Goal: Transaction & Acquisition: Purchase product/service

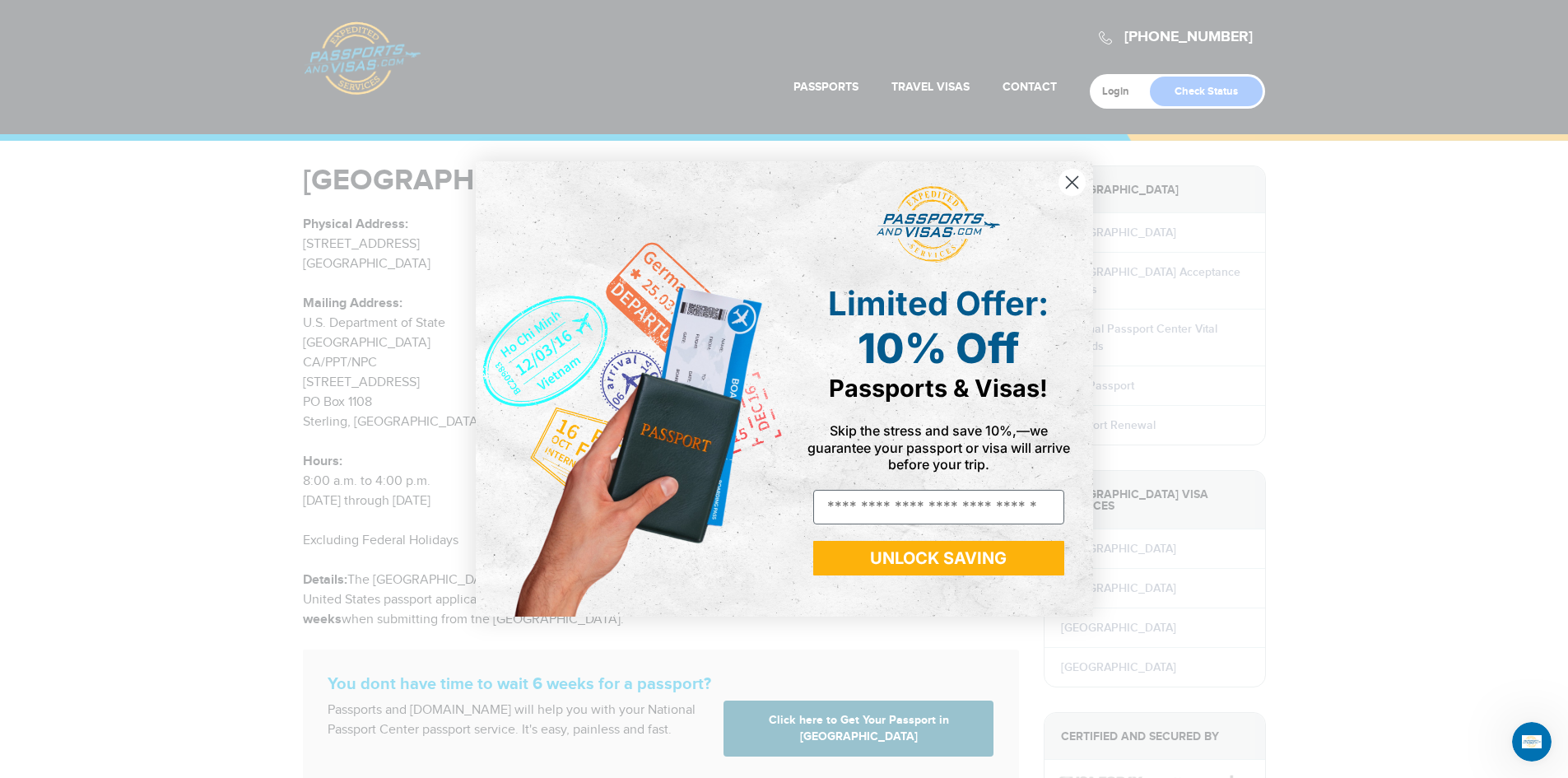
click at [1075, 179] on icon "Close dialog" at bounding box center [1071, 182] width 11 height 11
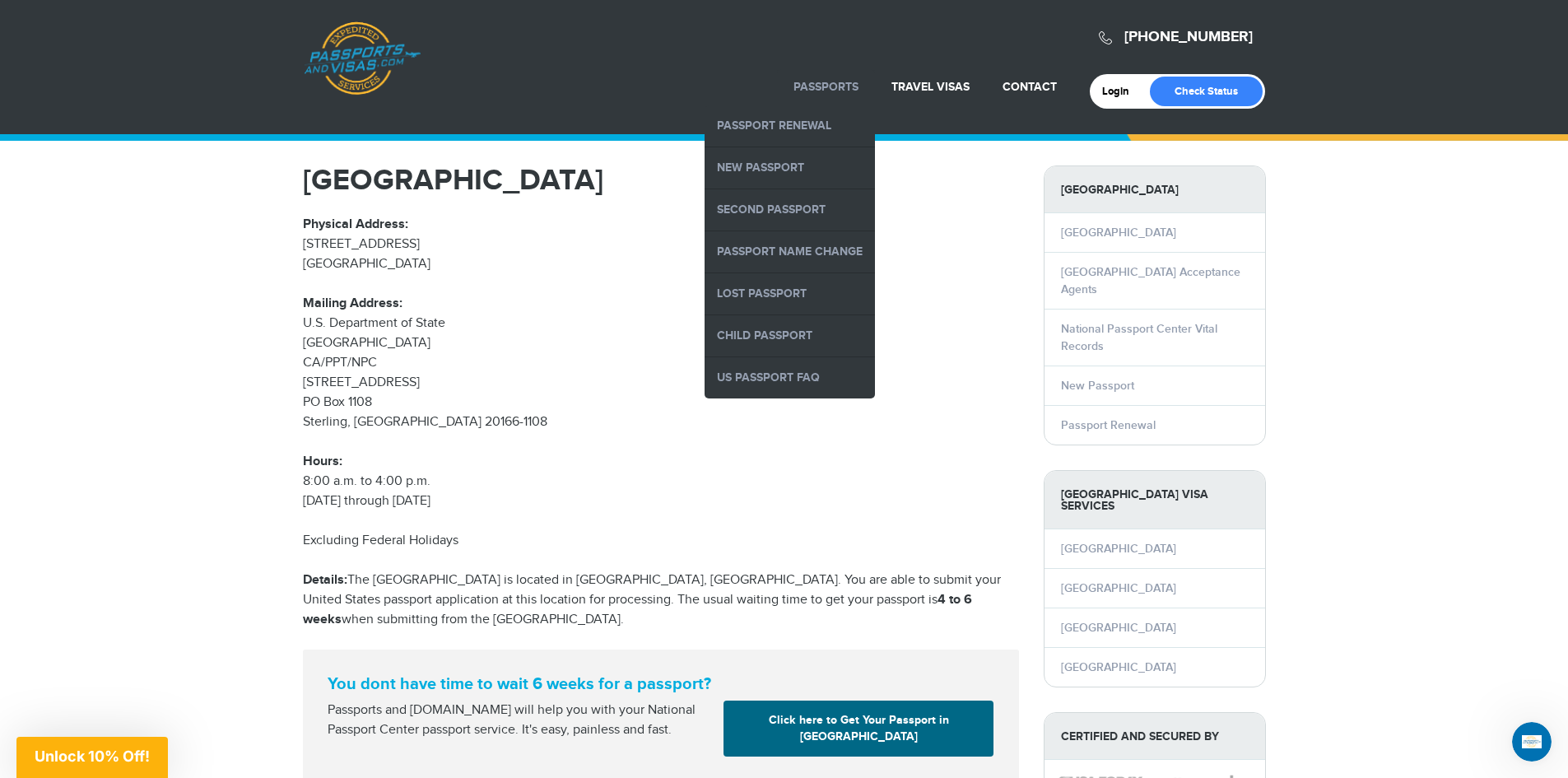
click at [851, 86] on link "Passports" at bounding box center [826, 87] width 65 height 14
click at [827, 126] on link "Passport Renewal" at bounding box center [790, 126] width 170 height 41
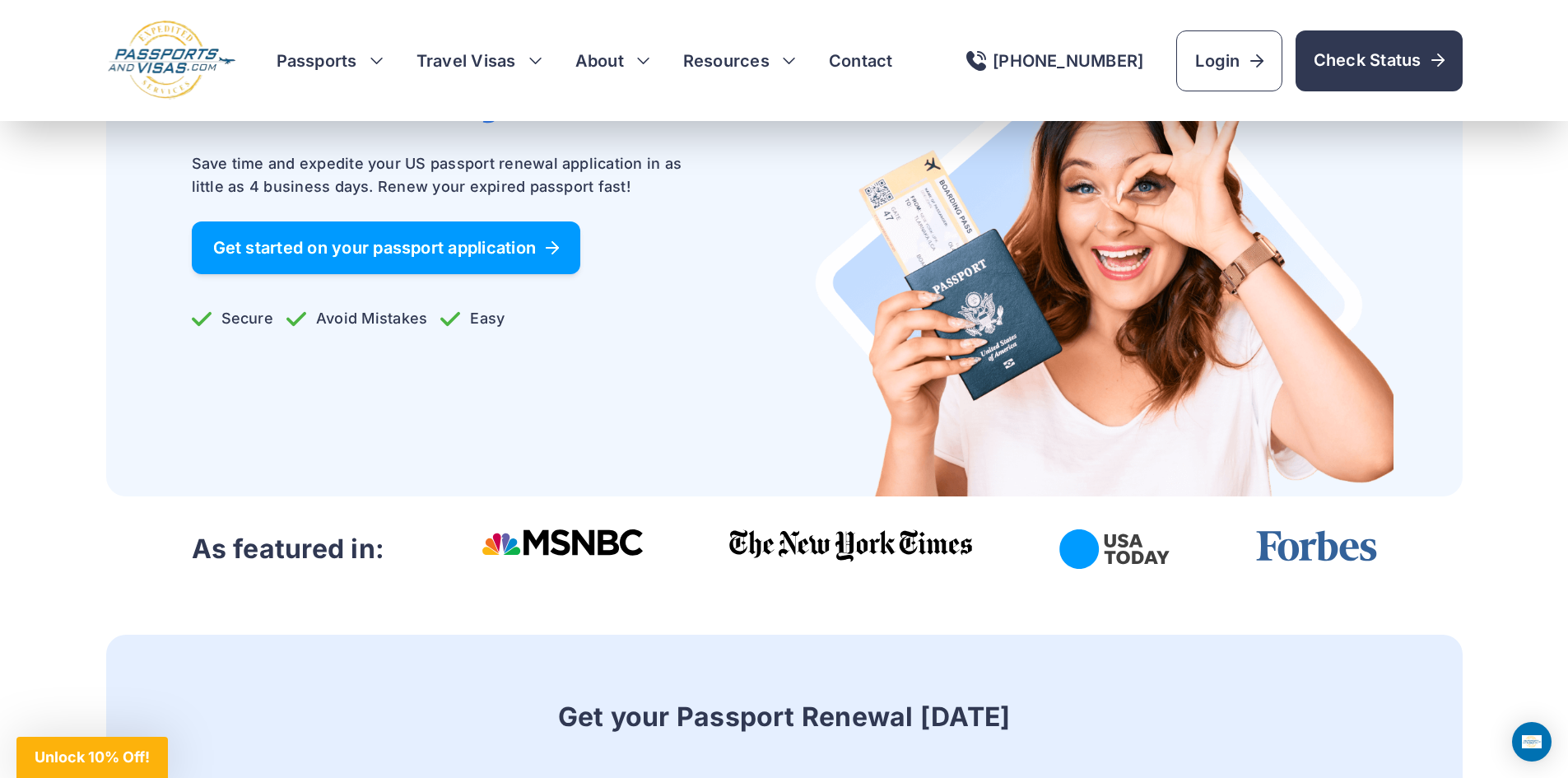
scroll to position [247, 0]
click at [510, 251] on span "Get started on your passport application" at bounding box center [386, 247] width 347 height 16
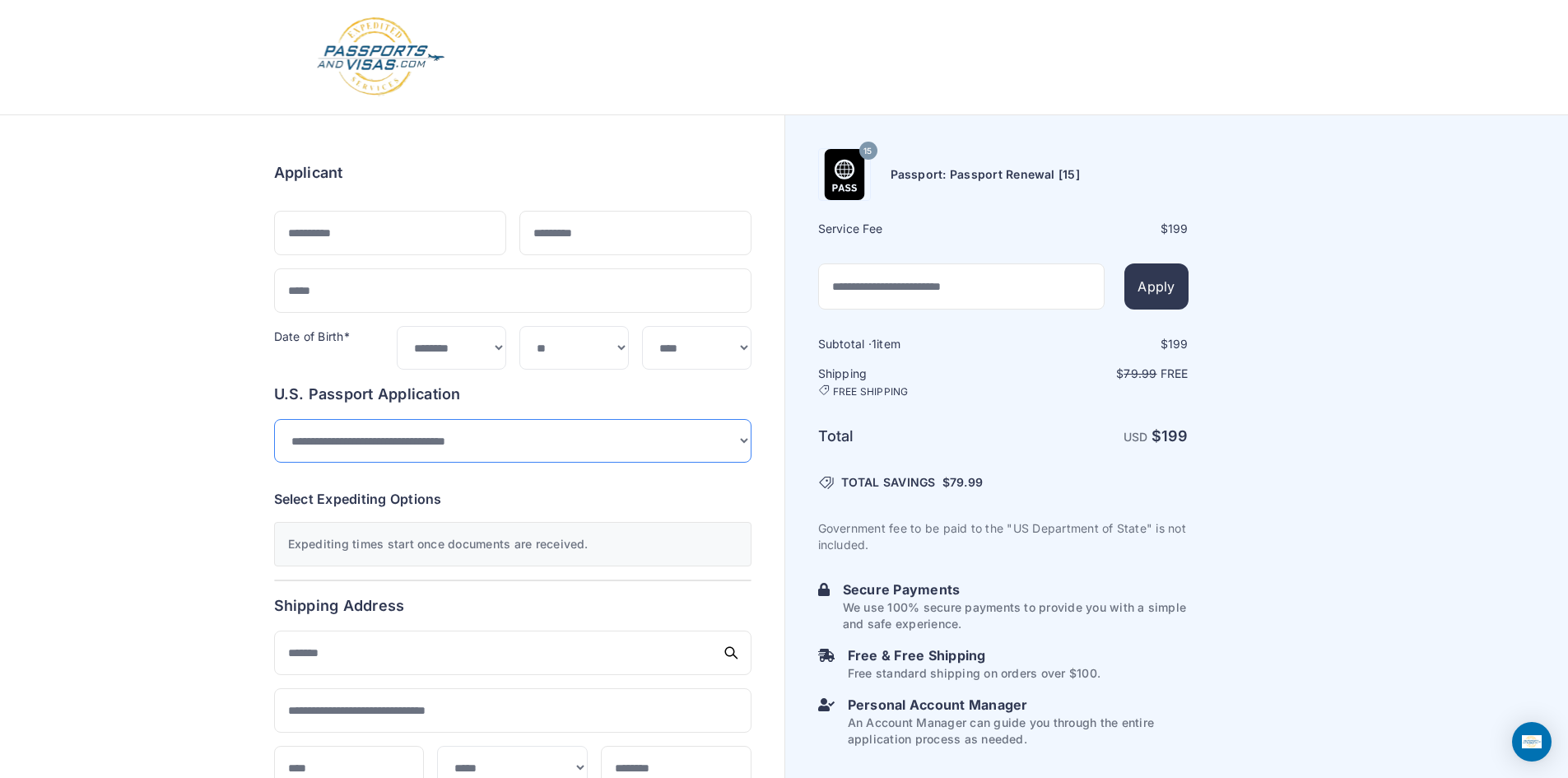
click at [748, 443] on select "**********" at bounding box center [512, 440] width 477 height 44
